Goal: Transaction & Acquisition: Subscribe to service/newsletter

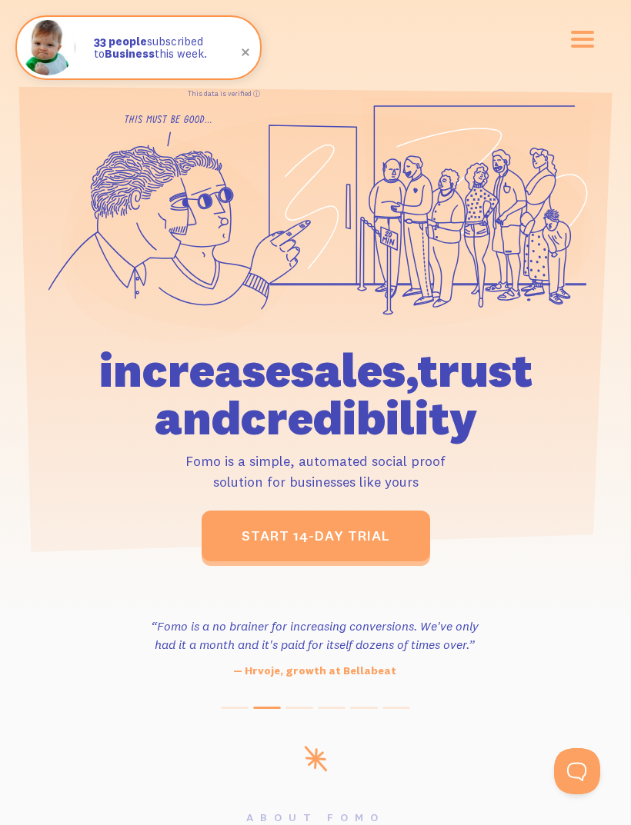
click at [579, 41] on span "button" at bounding box center [582, 39] width 23 height 3
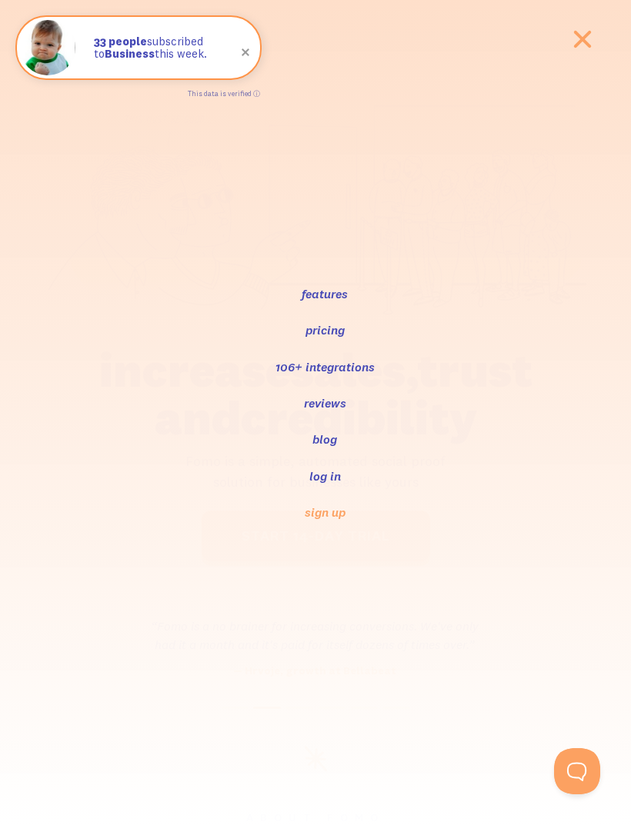
click at [311, 468] on link "log in" at bounding box center [325, 476] width 35 height 18
click at [318, 469] on link "log in" at bounding box center [325, 476] width 35 height 18
click at [331, 474] on link "log in" at bounding box center [325, 476] width 35 height 18
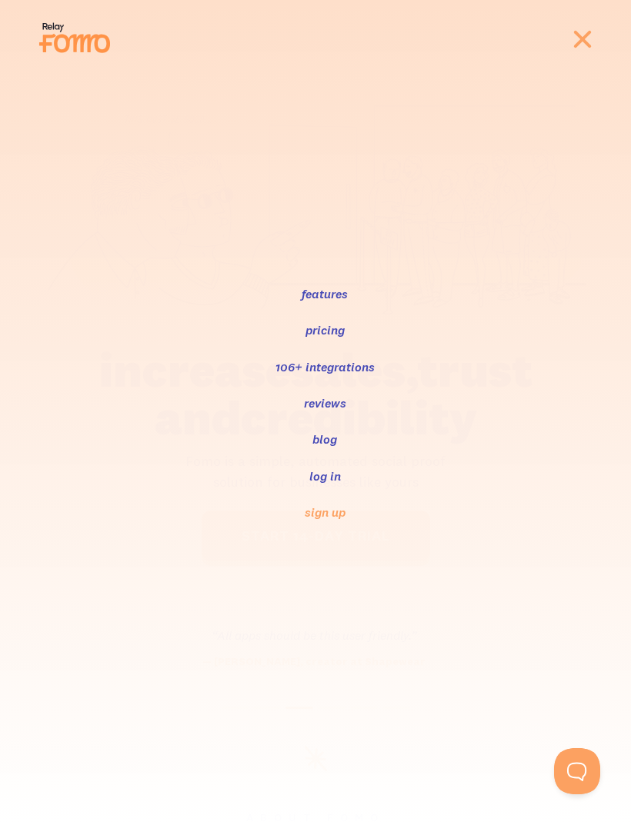
click at [333, 484] on link "log in" at bounding box center [325, 476] width 35 height 18
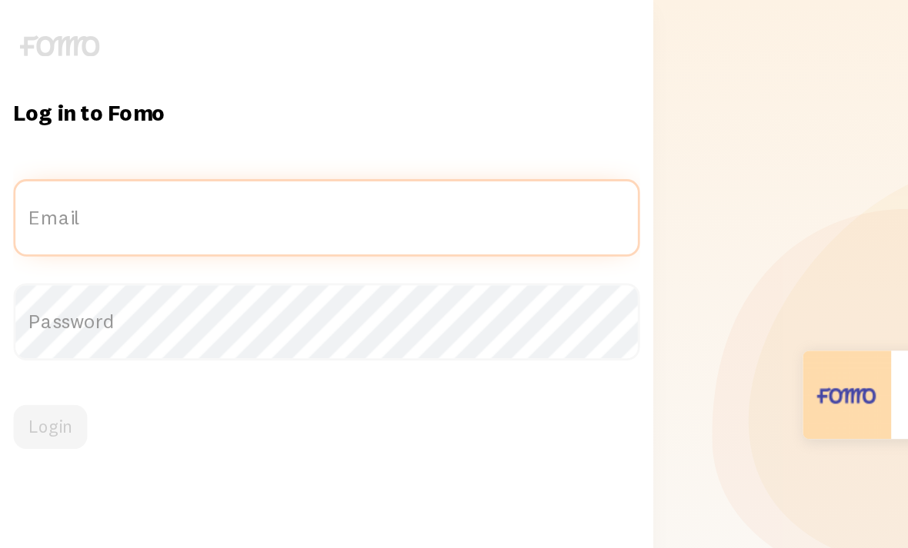
type input "honjanae13@gmail.com"
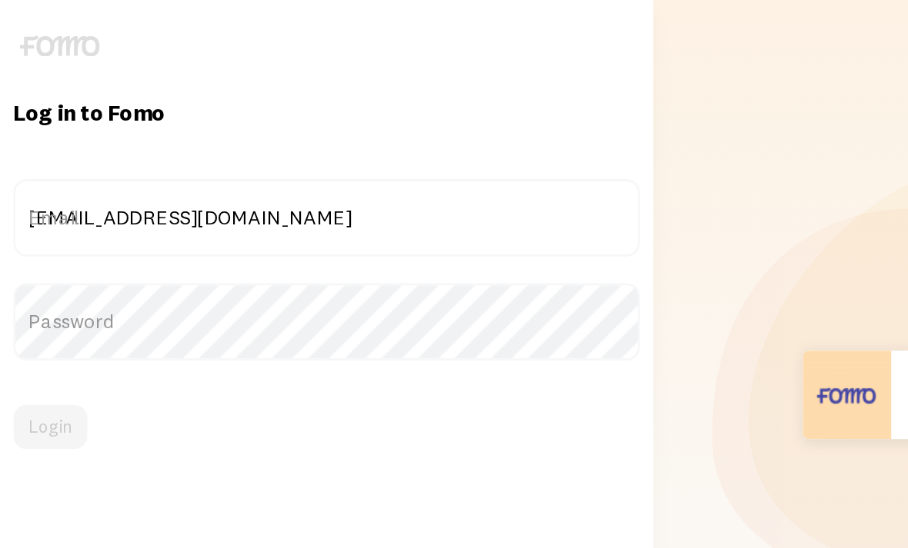
click at [35, 312] on button "Login" at bounding box center [35, 297] width 52 height 31
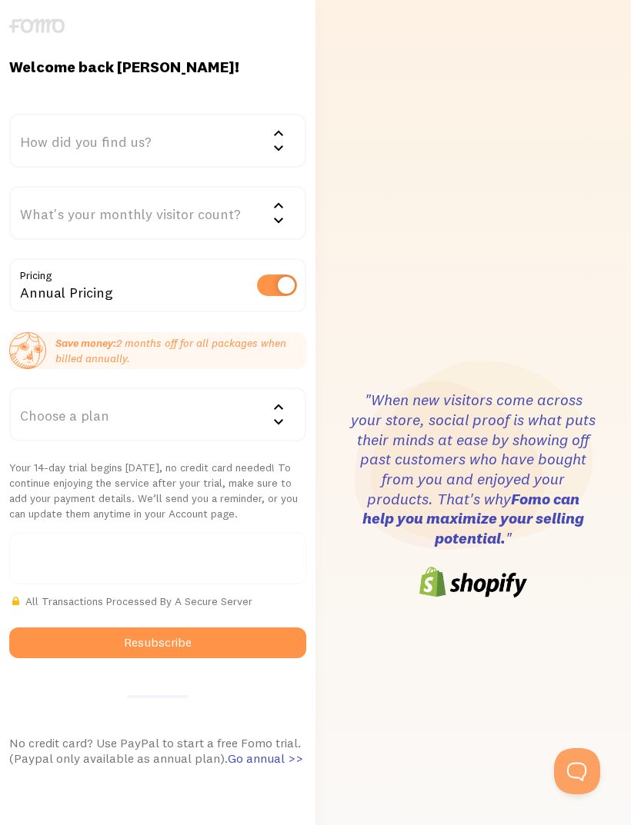
click at [45, 114] on div "How did you find us?" at bounding box center [157, 141] width 297 height 54
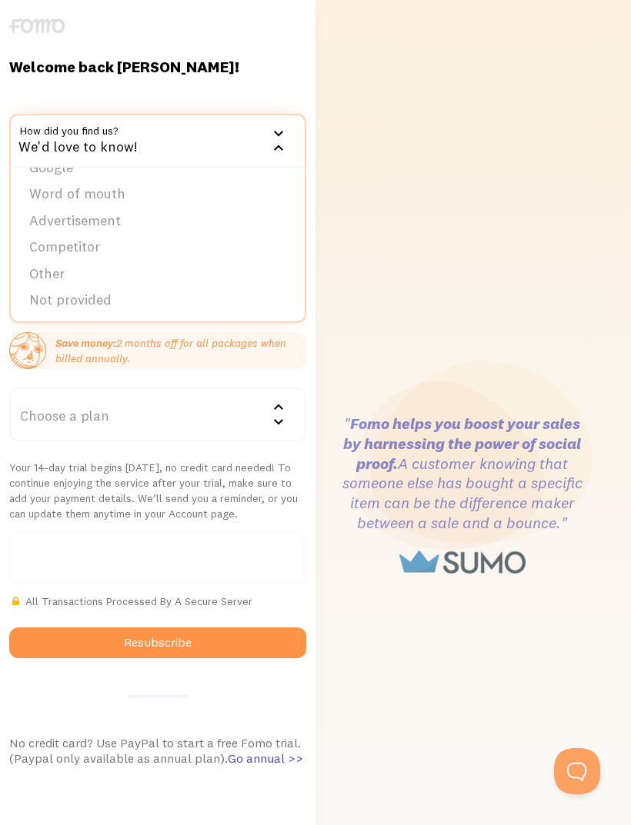
scroll to position [22, 0]
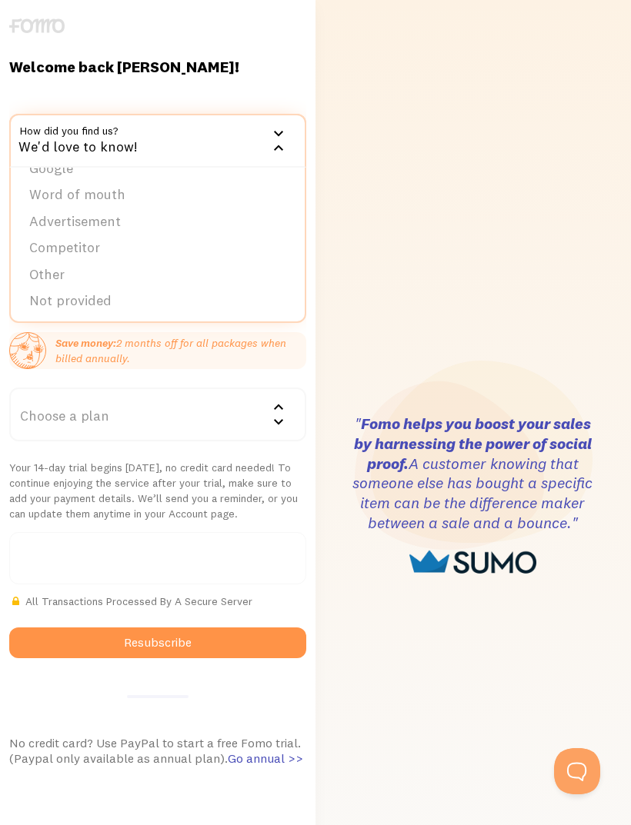
click at [60, 267] on li "Other" at bounding box center [158, 275] width 294 height 27
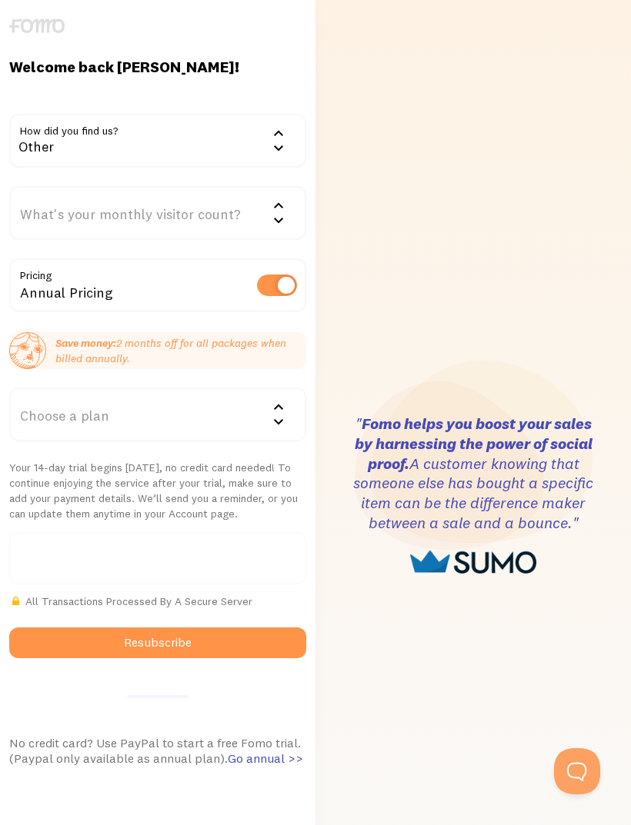
click at [52, 202] on div "What's your monthly visitor count?" at bounding box center [157, 213] width 297 height 54
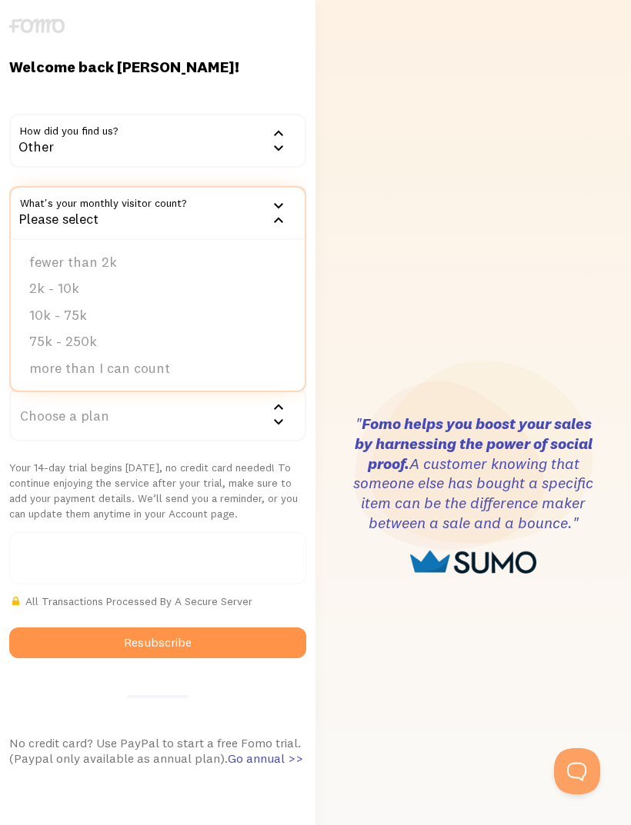
click at [66, 260] on li "fewer than 2k" at bounding box center [158, 262] width 294 height 27
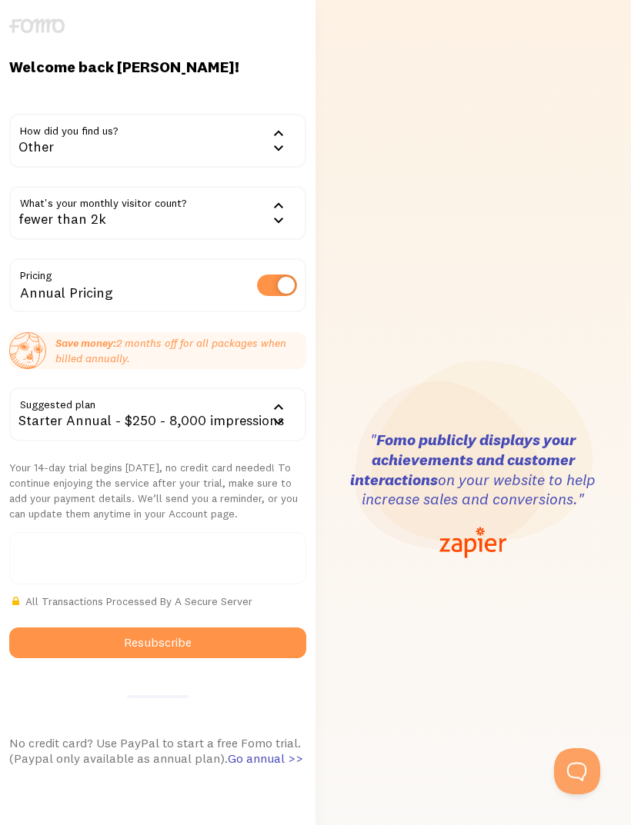
click at [271, 269] on div "Annual Pricing" at bounding box center [157, 286] width 297 height 56
click at [273, 285] on label at bounding box center [277, 286] width 40 height 22
click at [273, 285] on input "checkbox" at bounding box center [277, 286] width 40 height 22
checkbox input "false"
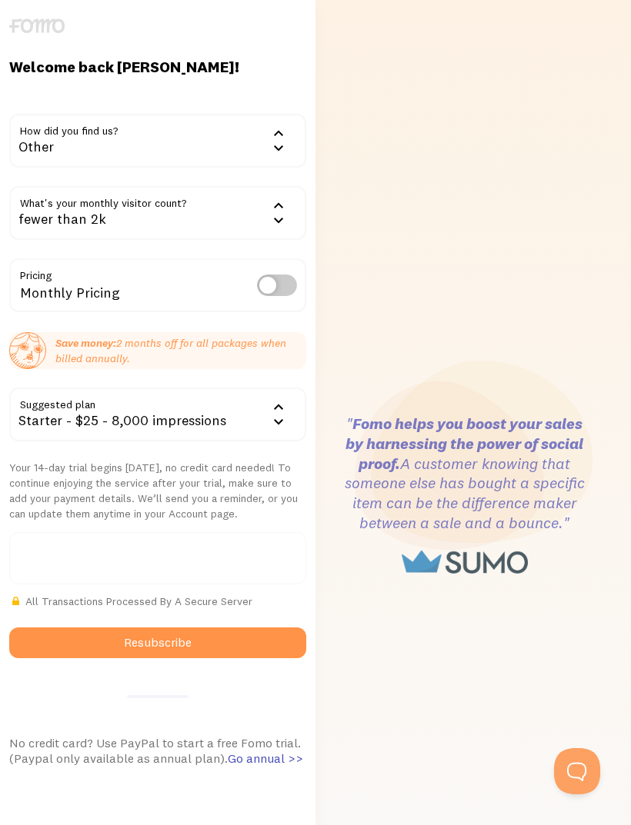
click at [56, 541] on div at bounding box center [157, 558] width 297 height 52
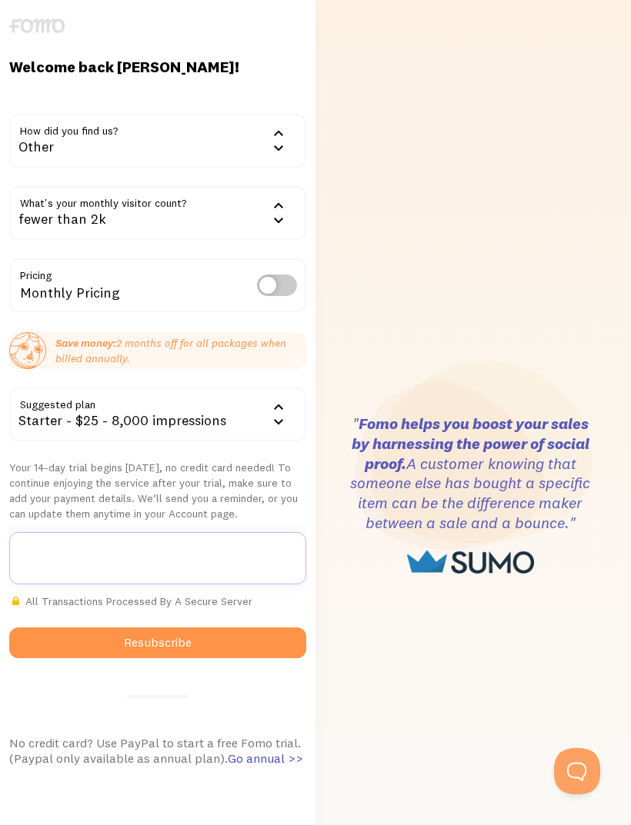
scroll to position [15, 0]
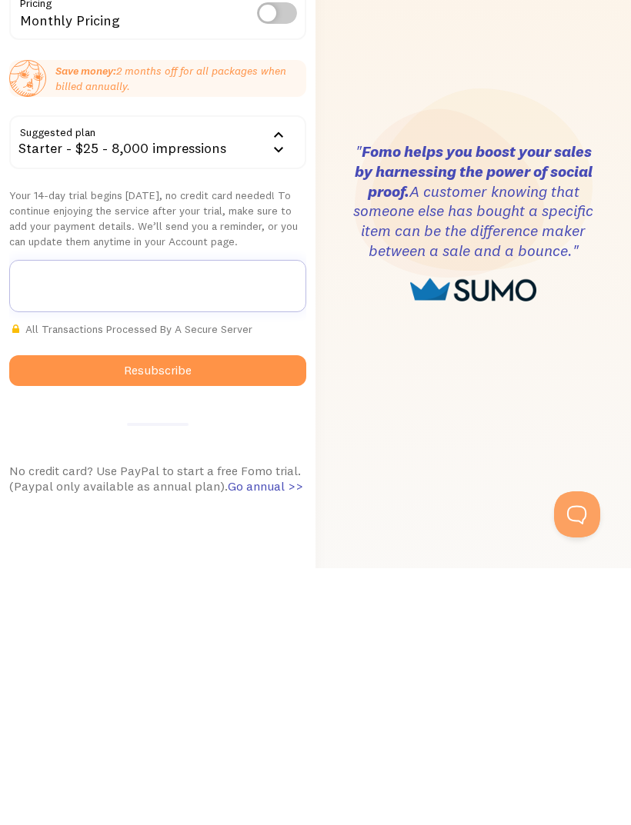
click at [25, 612] on button "Resubscribe" at bounding box center [157, 627] width 297 height 31
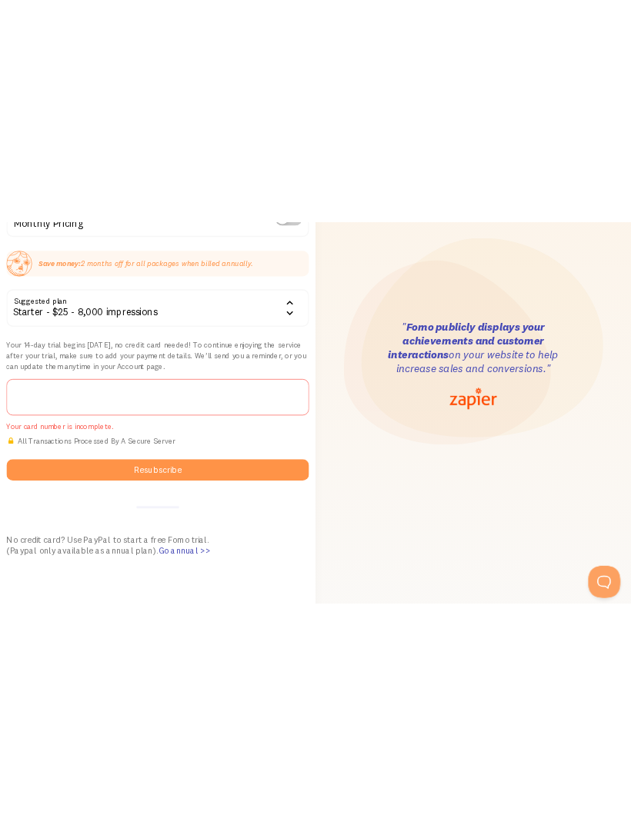
scroll to position [161, 0]
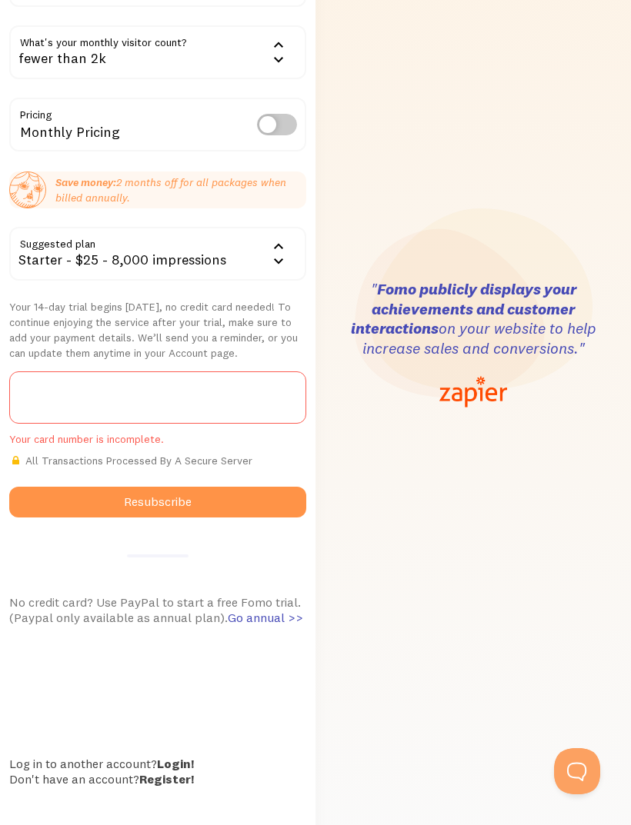
click at [83, 414] on div at bounding box center [157, 397] width 297 height 52
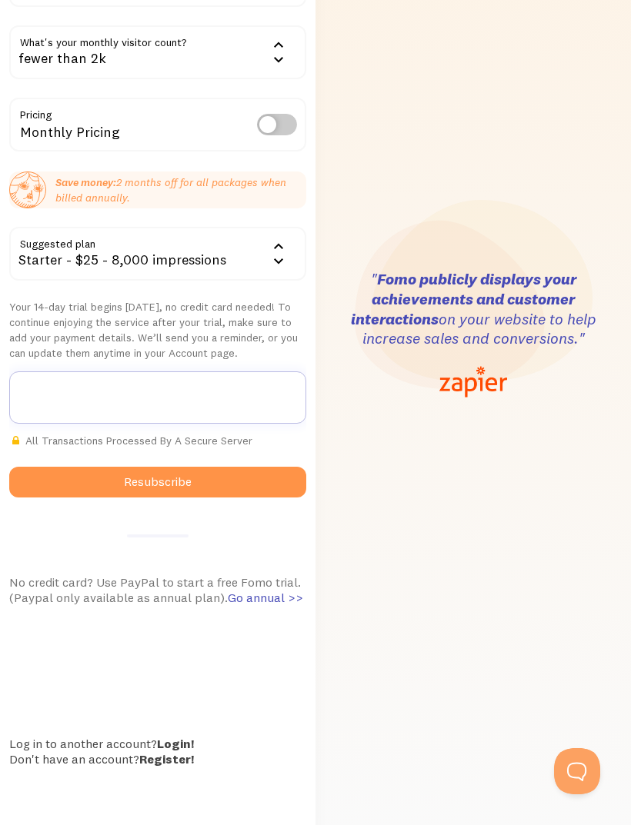
click at [74, 483] on button "Resubscribe" at bounding box center [157, 482] width 297 height 31
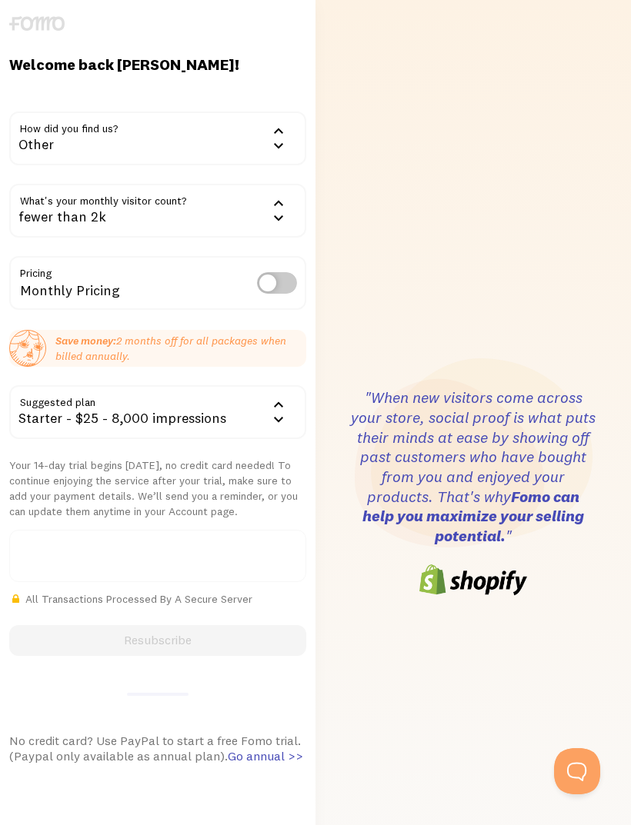
scroll to position [0, 0]
